Goal: Transaction & Acquisition: Obtain resource

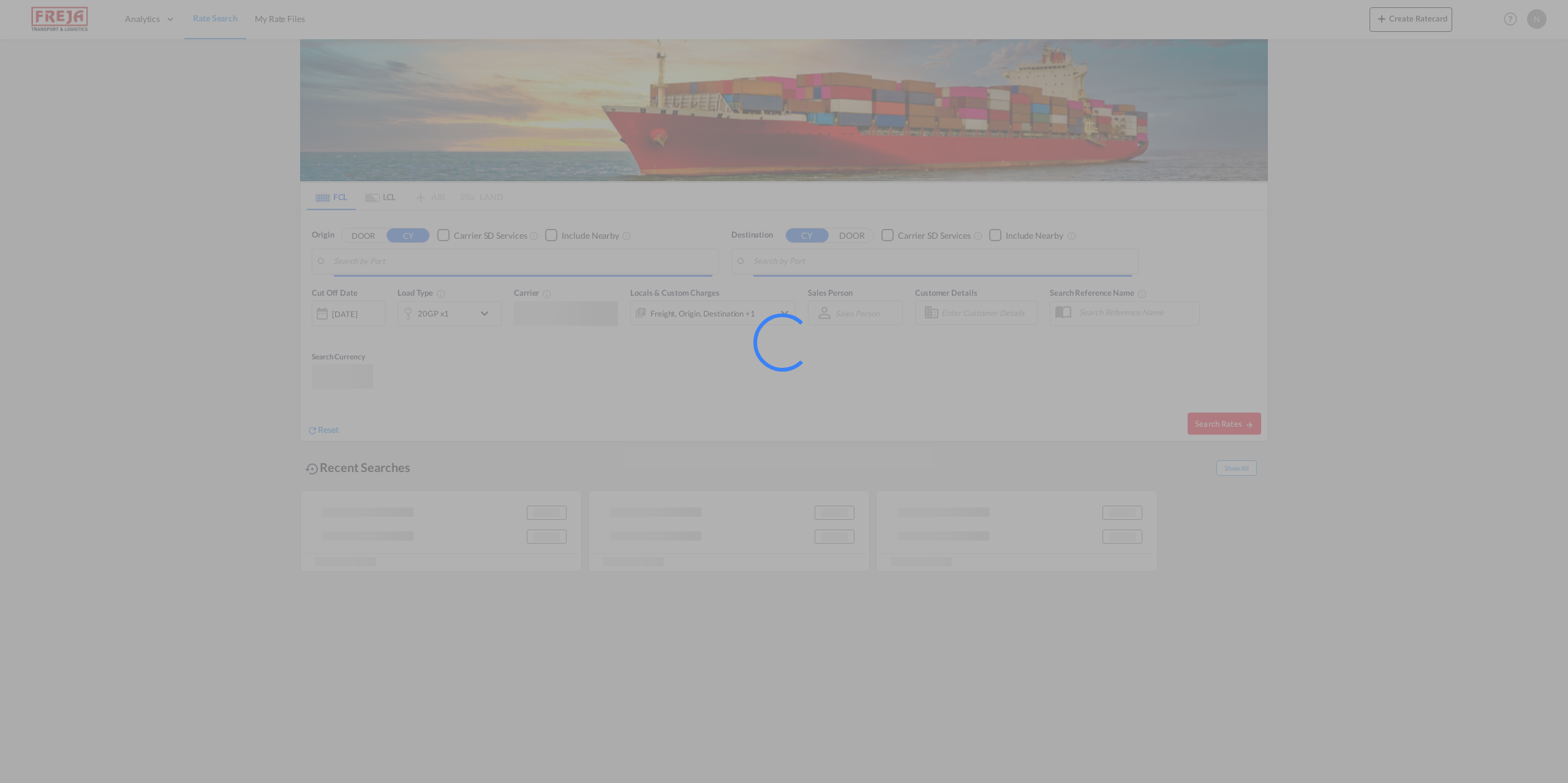
type input "[GEOGRAPHIC_DATA] ([GEOGRAPHIC_DATA]), DKCPH"
type input "[GEOGRAPHIC_DATA], [GEOGRAPHIC_DATA], [GEOGRAPHIC_DATA]"
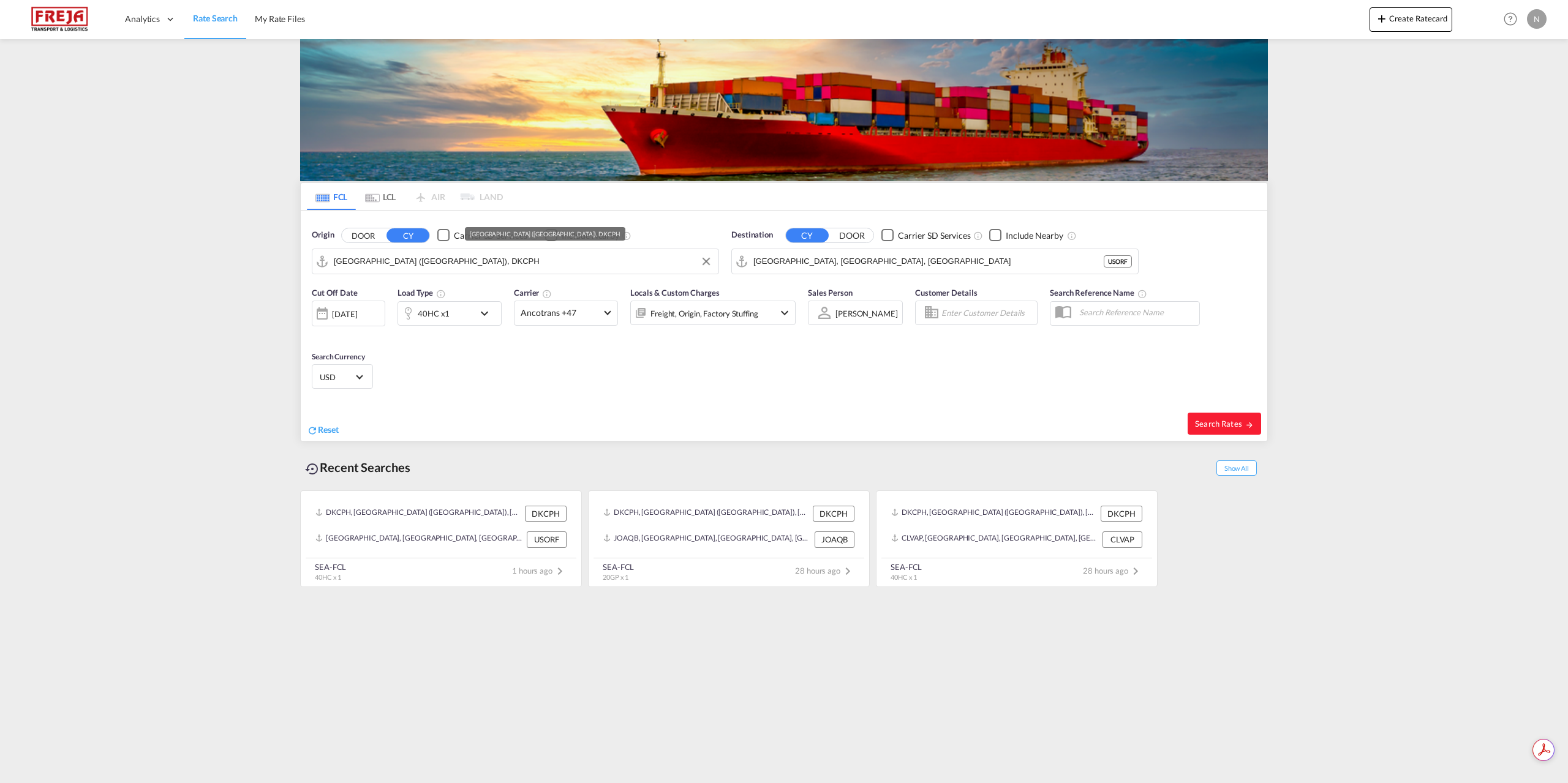
click at [482, 264] on input "[GEOGRAPHIC_DATA] ([GEOGRAPHIC_DATA]), DKCPH" at bounding box center [523, 262] width 379 height 19
drag, startPoint x: 458, startPoint y: 291, endPoint x: 608, endPoint y: 269, distance: 151.6
click at [458, 291] on div "Aarhus [GEOGRAPHIC_DATA] DKAAR" at bounding box center [429, 295] width 233 height 37
type input "[GEOGRAPHIC_DATA], [GEOGRAPHIC_DATA]"
click at [858, 260] on input "[GEOGRAPHIC_DATA], [GEOGRAPHIC_DATA], [GEOGRAPHIC_DATA]" at bounding box center [943, 262] width 379 height 19
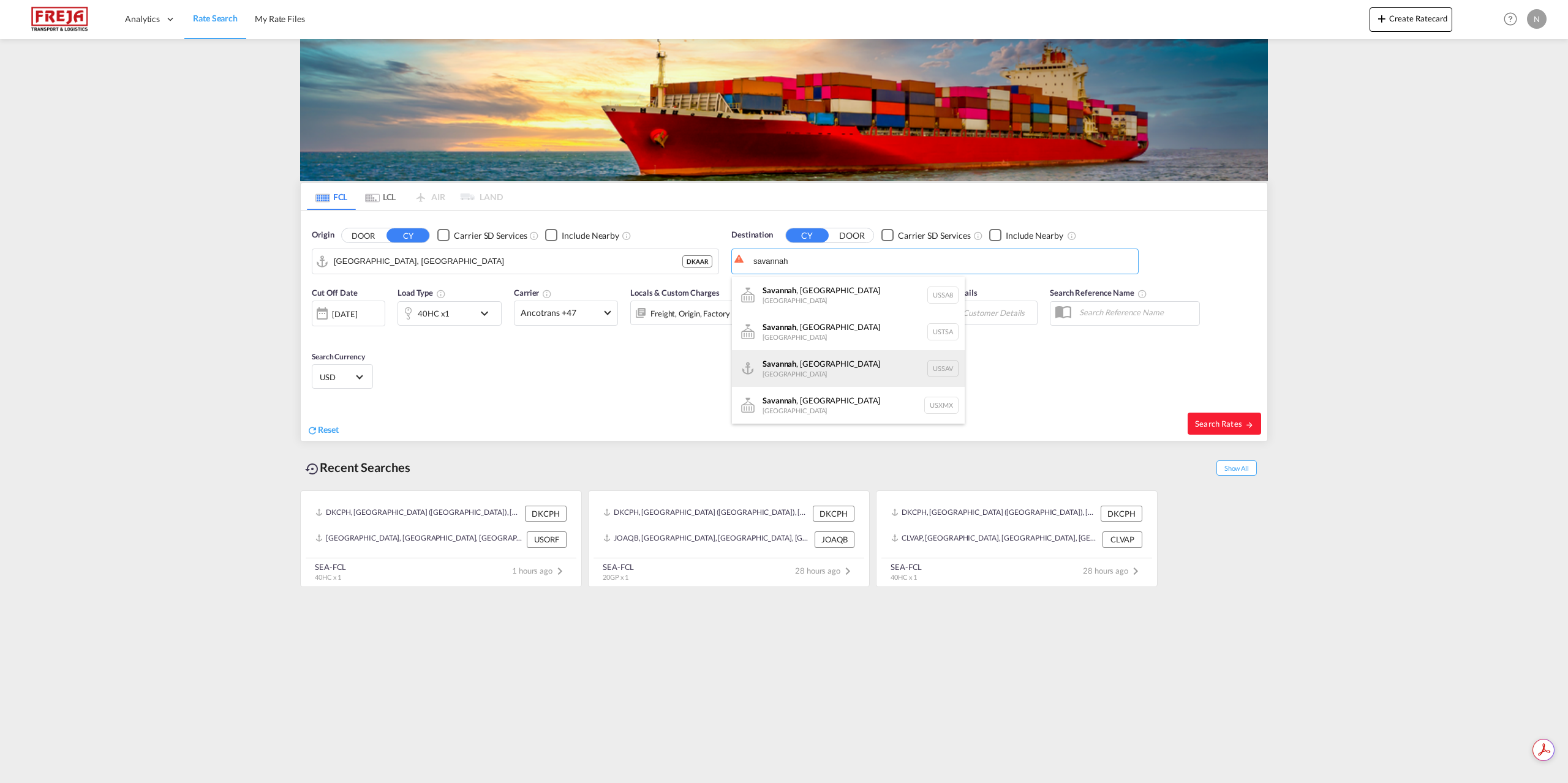
click at [826, 372] on div "[GEOGRAPHIC_DATA] , [GEOGRAPHIC_DATA] [GEOGRAPHIC_DATA] USSAV" at bounding box center [848, 369] width 233 height 37
type input "[GEOGRAPHIC_DATA], [GEOGRAPHIC_DATA], USSAV"
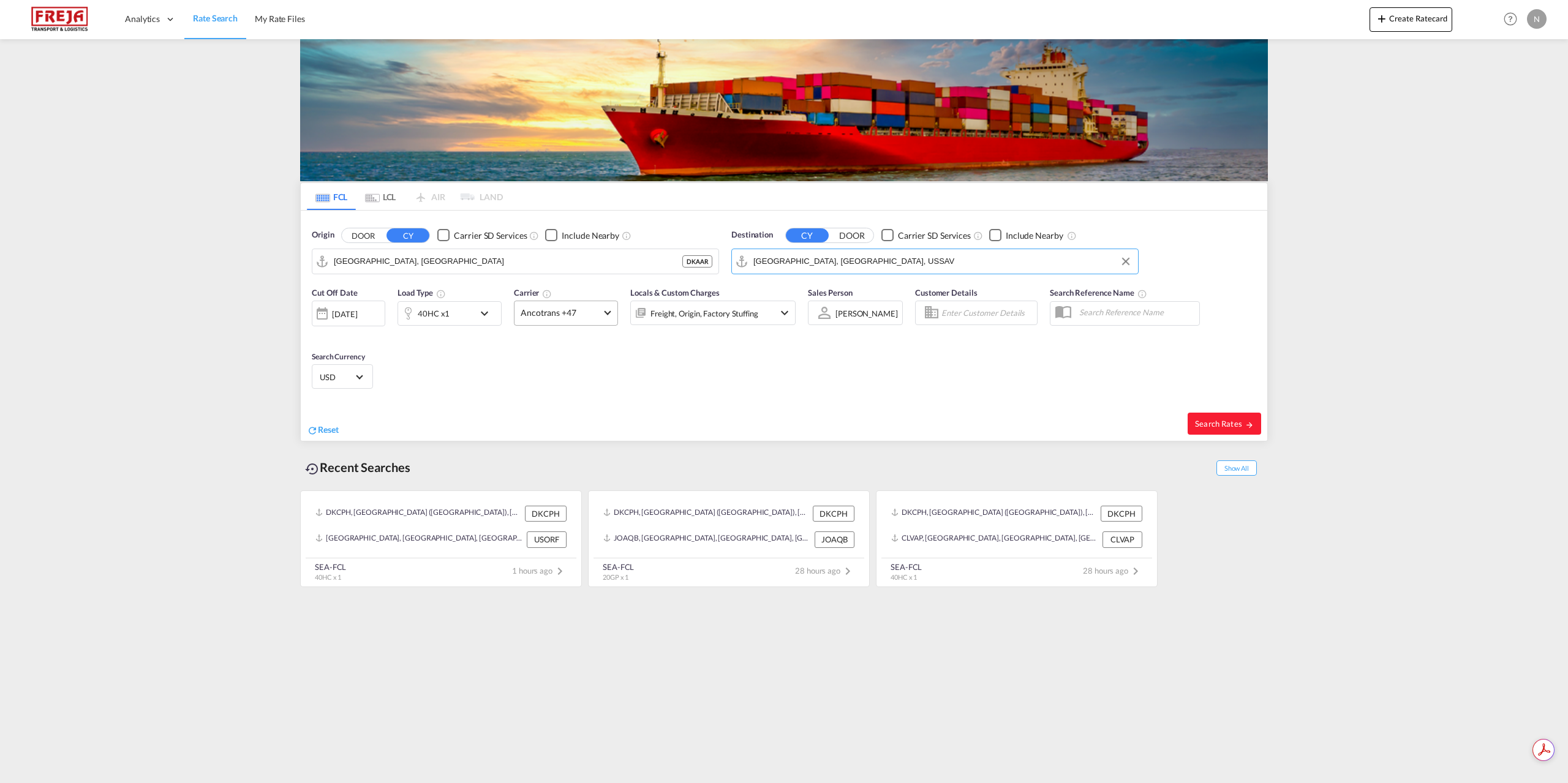
click at [555, 304] on md-select-value "Ancotrans +47" at bounding box center [565, 314] width 103 height 24
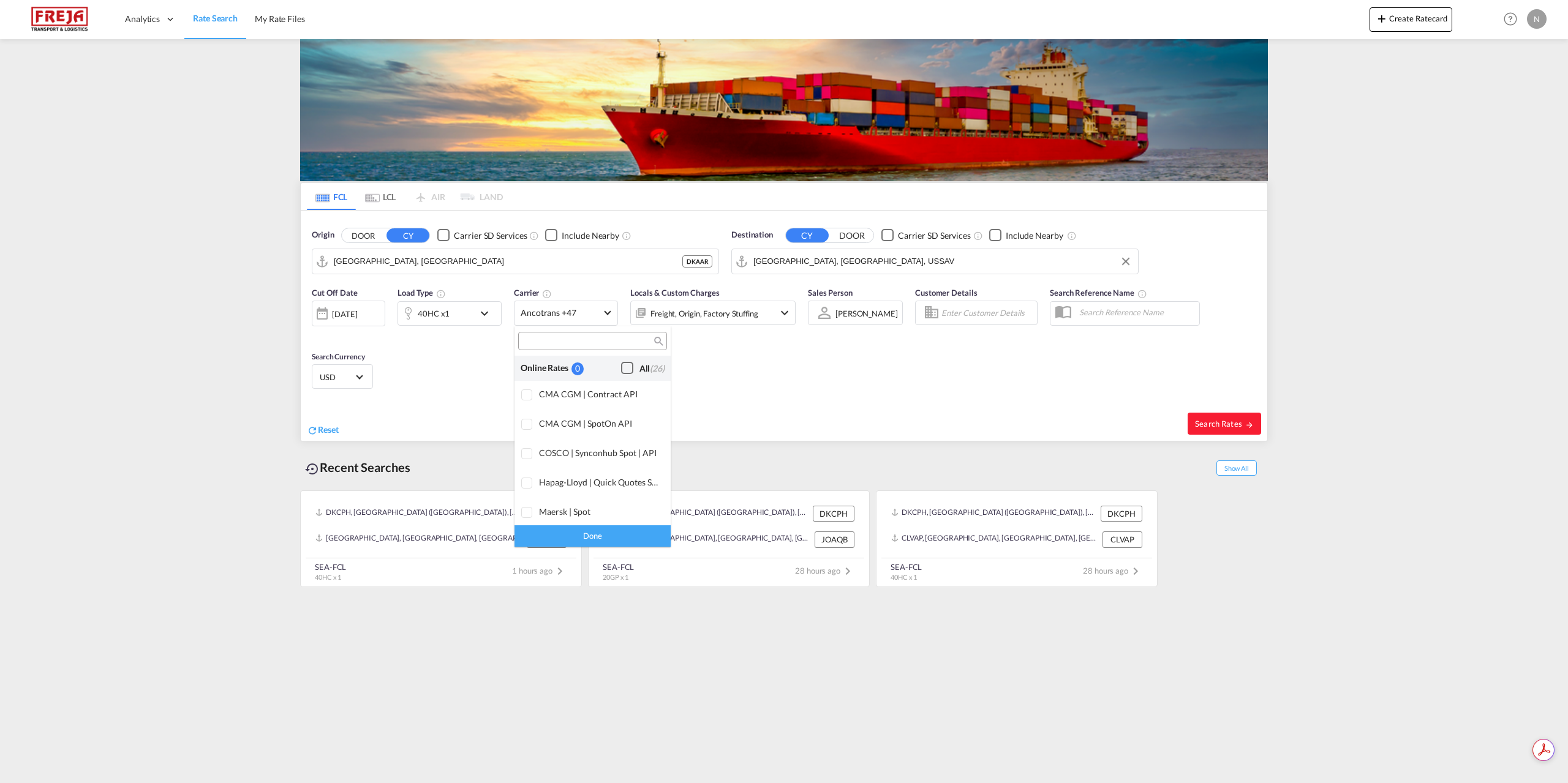
click at [623, 366] on div "Checkbox No Ink" at bounding box center [626, 367] width 12 height 12
click at [620, 535] on div "Done" at bounding box center [592, 535] width 156 height 21
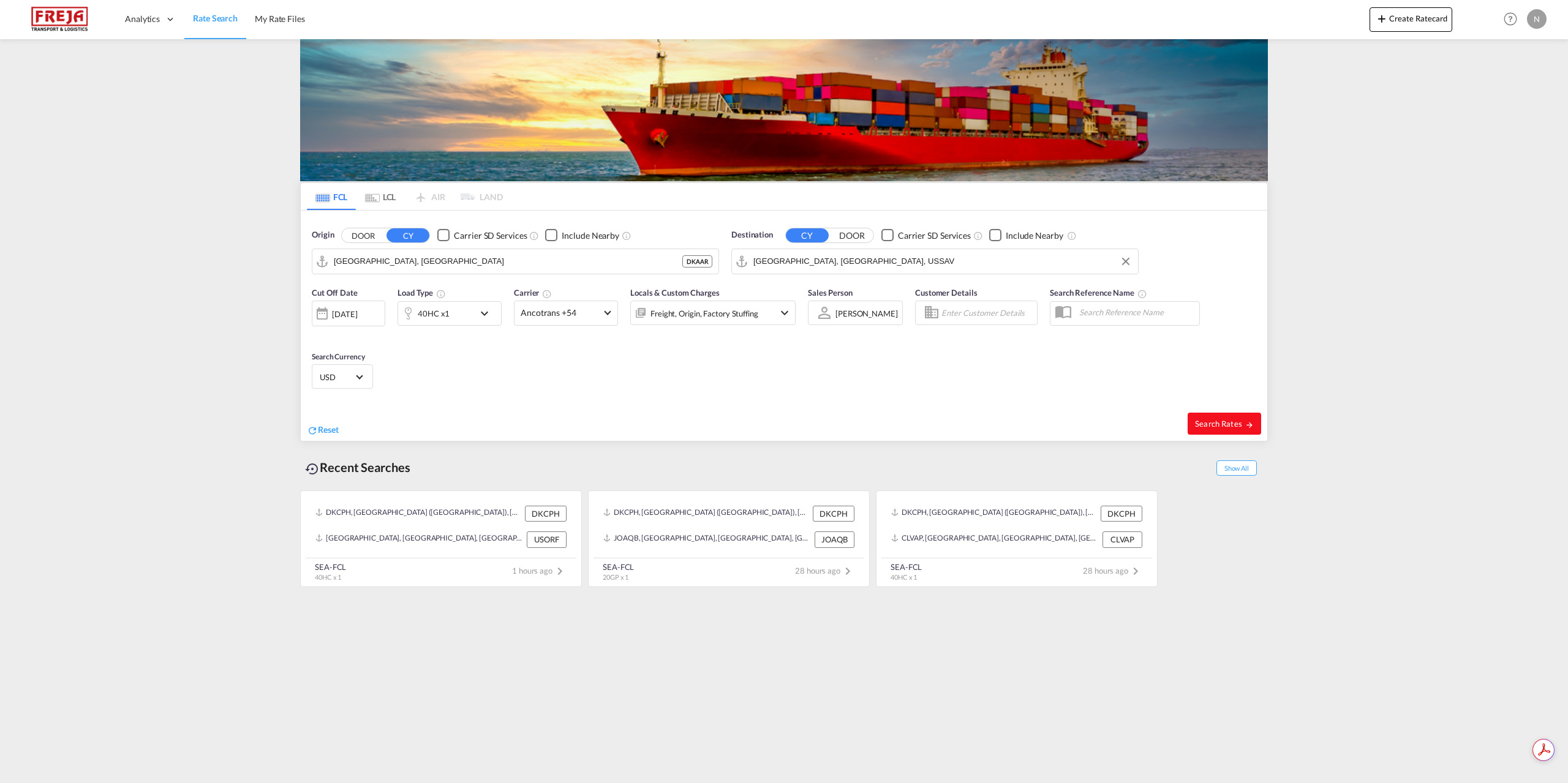
click at [1233, 418] on span "Search Rates" at bounding box center [1224, 423] width 58 height 10
type input "DKAAR to USSAV / [DATE]"
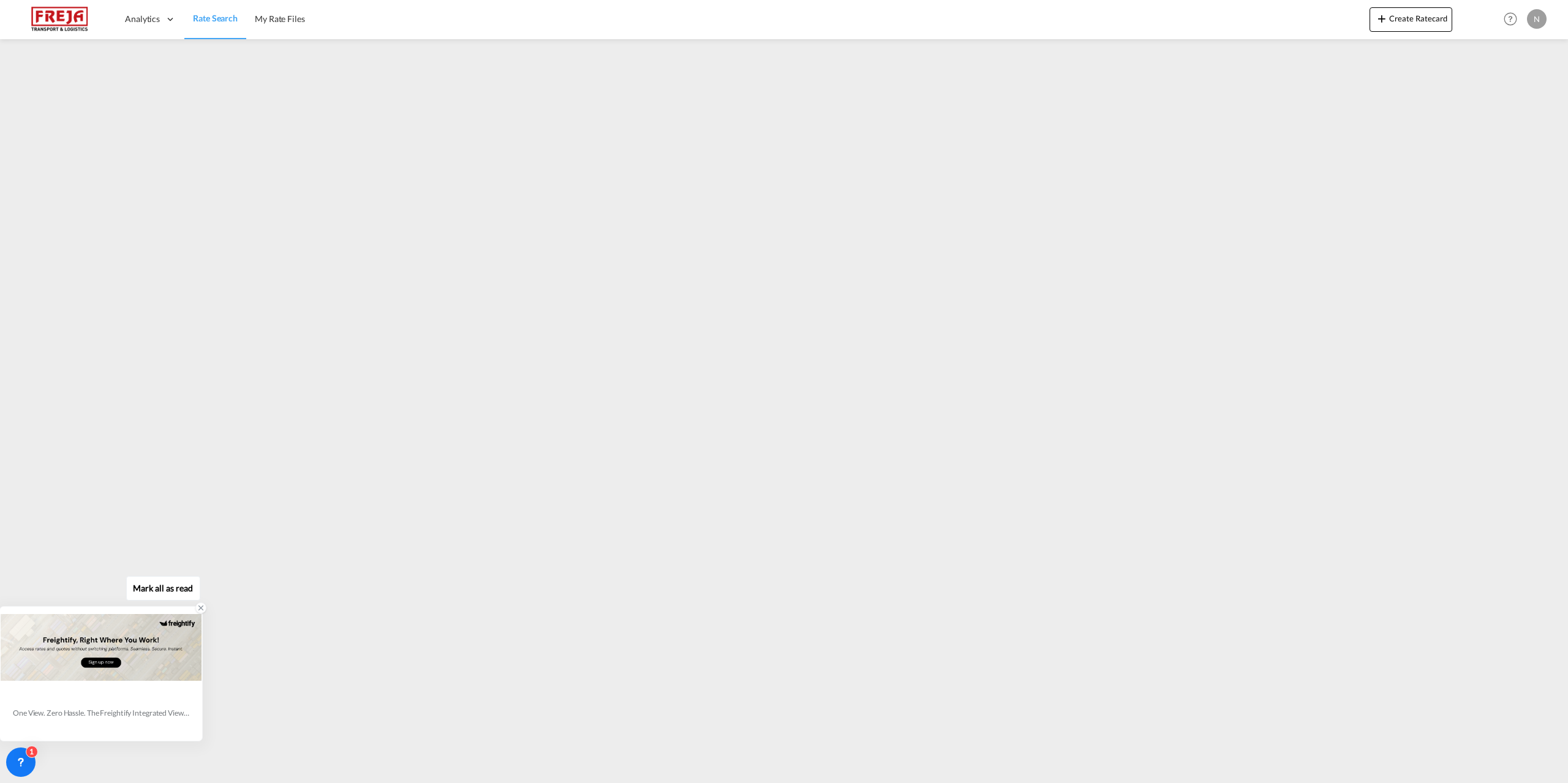
click at [202, 609] on icon at bounding box center [200, 608] width 8 height 8
